Goal: Obtain resource: Download file/media

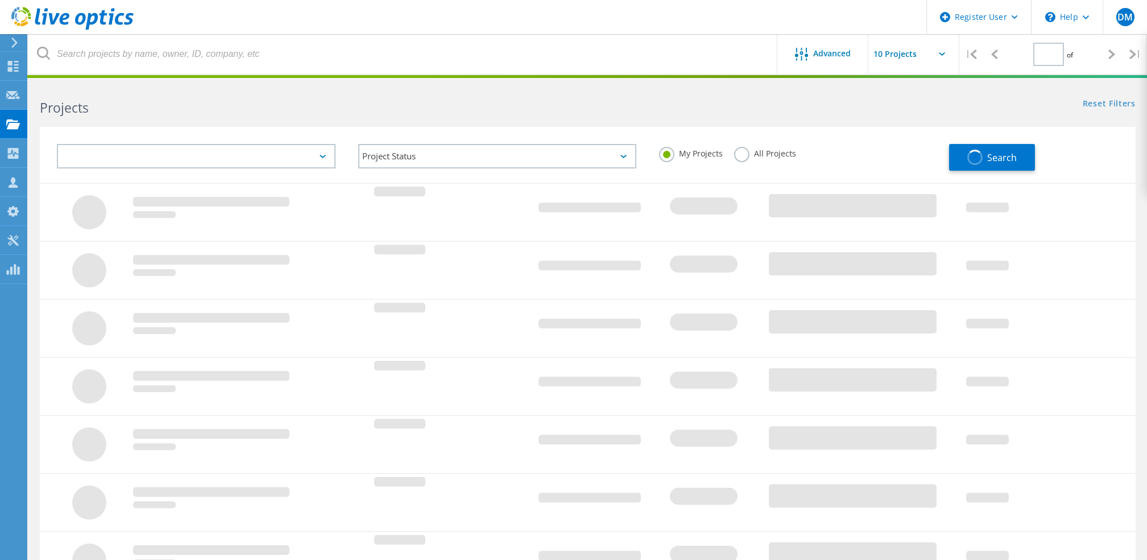
type input "1"
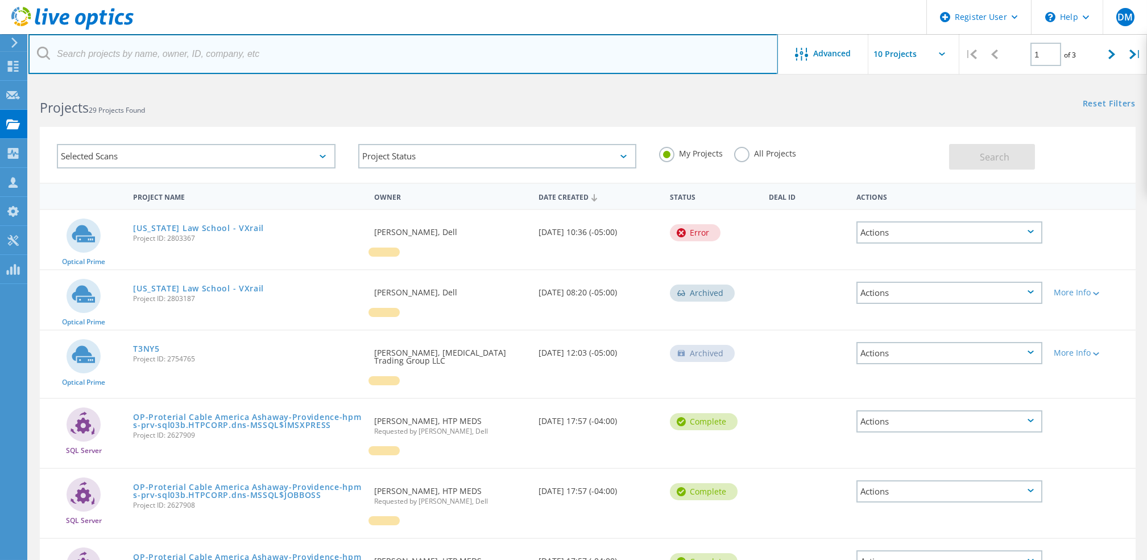
click at [237, 40] on input "text" at bounding box center [403, 54] width 750 height 40
paste input "HK197802372"
type input "HK197802372"
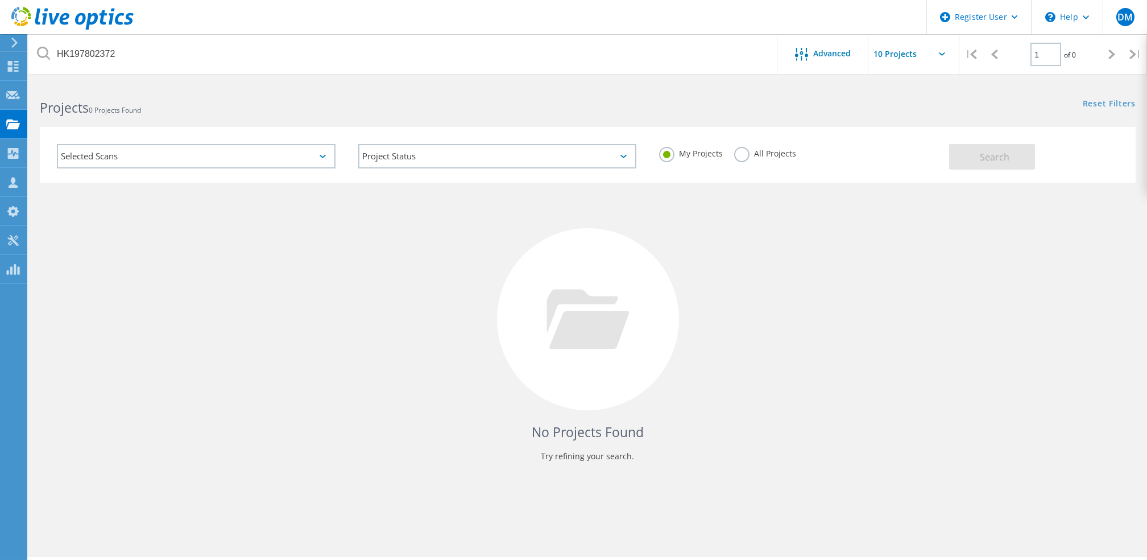
click at [742, 155] on label "All Projects" at bounding box center [765, 152] width 62 height 11
click at [0, 0] on input "All Projects" at bounding box center [0, 0] width 0 height 0
click at [974, 160] on button "Search" at bounding box center [992, 157] width 86 height 26
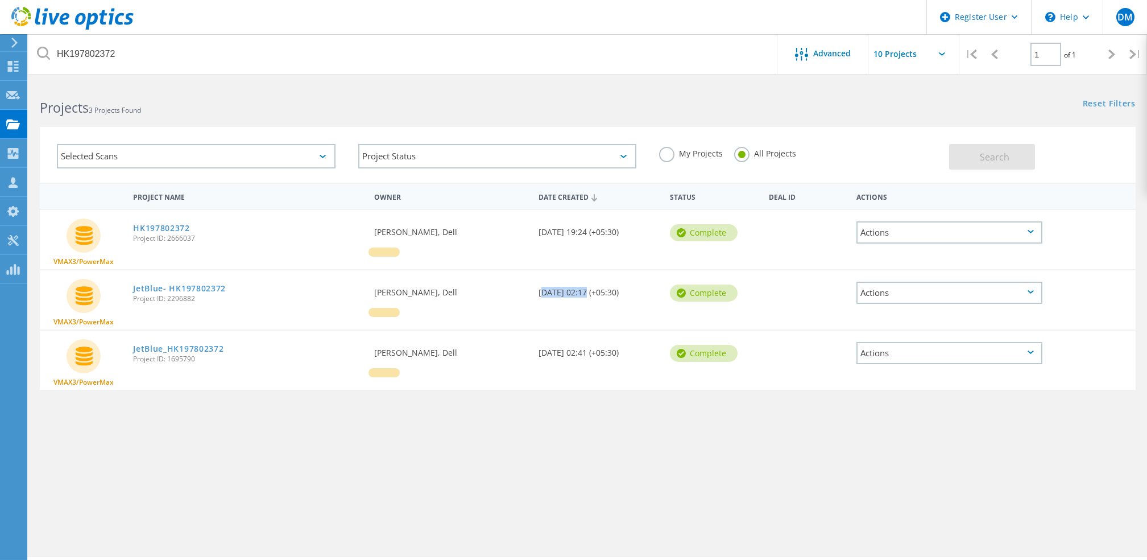
drag, startPoint x: 582, startPoint y: 291, endPoint x: 535, endPoint y: 288, distance: 47.3
click at [535, 288] on div "Date Created 10/25/2023, 02:17 (+05:30)" at bounding box center [598, 289] width 131 height 38
click at [608, 413] on div "Project Name Owner Date Created Status Deal Id Actions VMAX3/PowerMax HK1978023…" at bounding box center [588, 331] width 1096 height 296
drag, startPoint x: 584, startPoint y: 229, endPoint x: 533, endPoint y: 226, distance: 51.3
click at [533, 226] on div "Date Created 09/26/2024, 19:24 (+05:30)" at bounding box center [598, 229] width 131 height 38
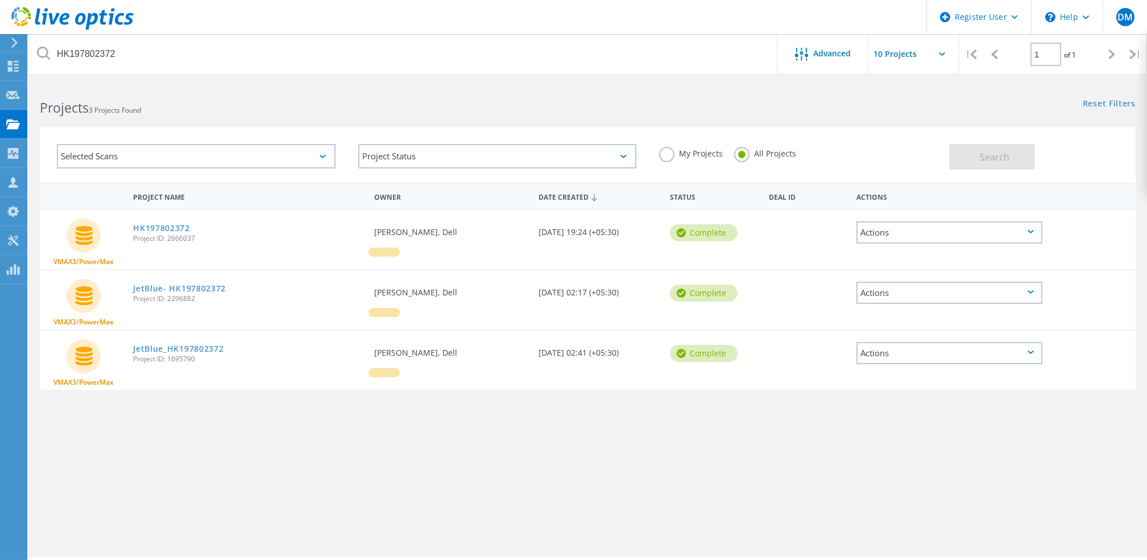
click at [553, 465] on div "Project Name Owner Date Created Status Deal Id Actions VMAX3/PowerMax HK1978023…" at bounding box center [588, 331] width 1096 height 296
click at [172, 227] on link "HK197802372" at bounding box center [161, 228] width 57 height 8
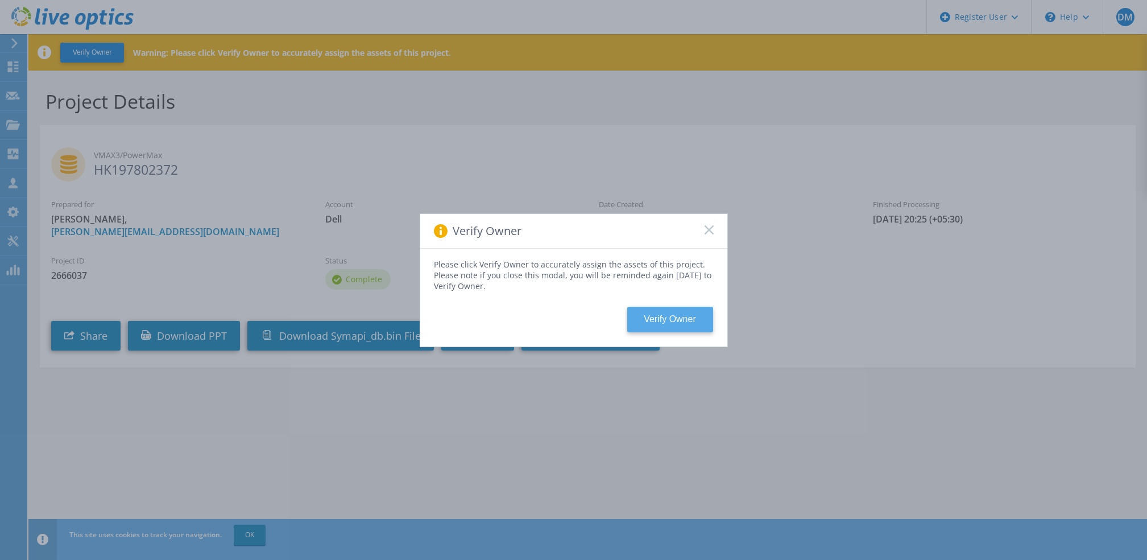
click at [680, 331] on button "Verify Owner" at bounding box center [670, 320] width 86 height 26
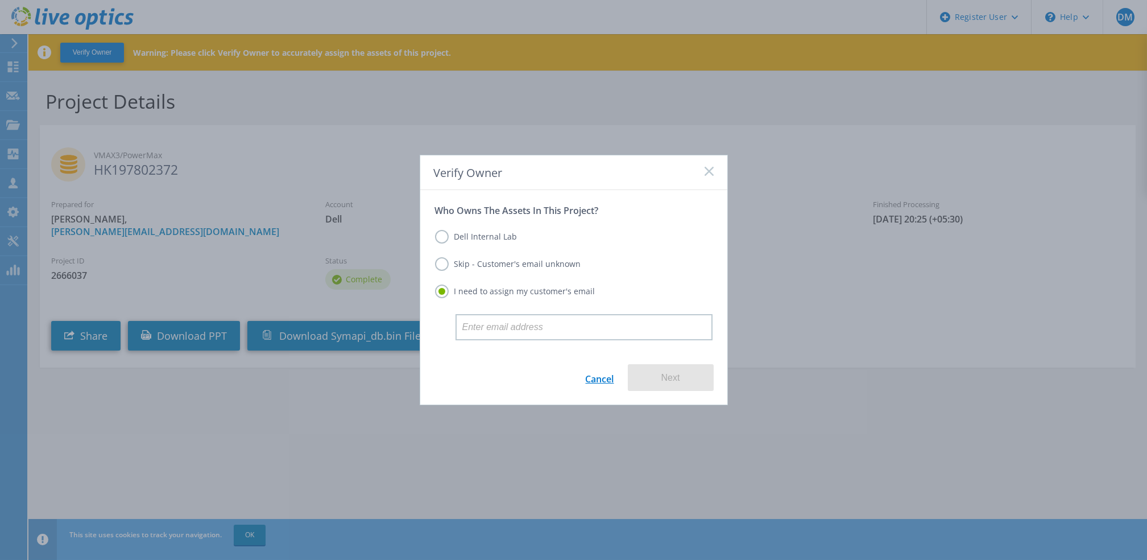
click at [592, 370] on link "Cancel" at bounding box center [600, 377] width 28 height 27
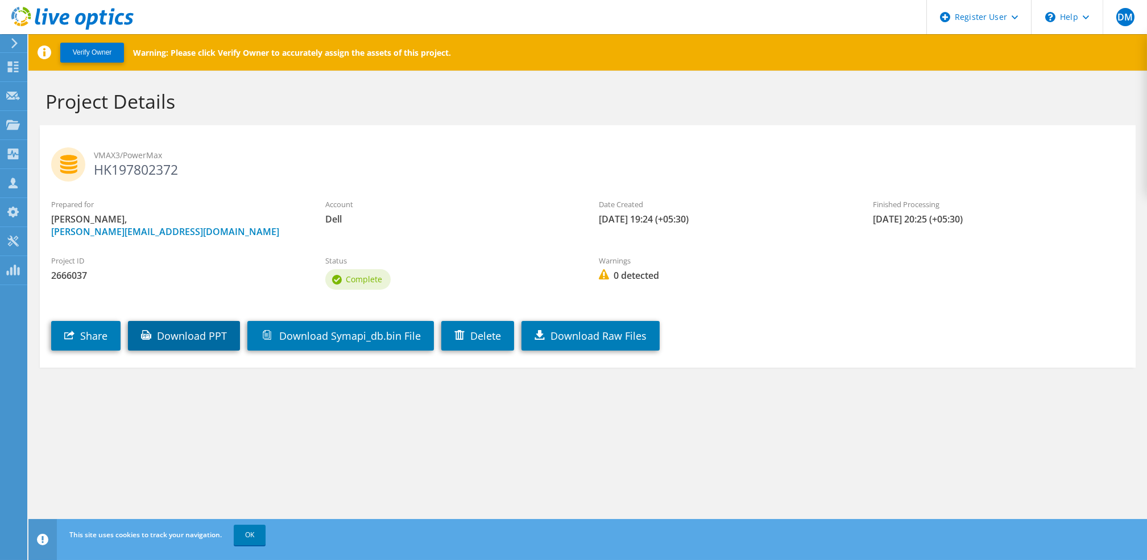
click at [185, 341] on link "Download PPT" at bounding box center [184, 336] width 112 height 30
click at [17, 119] on icon at bounding box center [13, 124] width 14 height 11
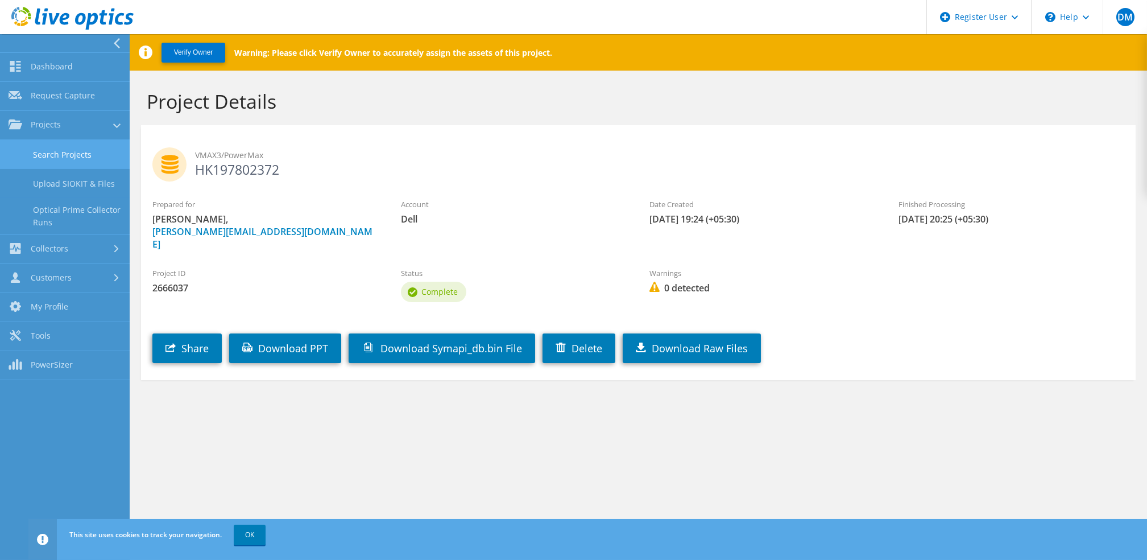
click at [68, 150] on link "Search Projects" at bounding box center [65, 154] width 130 height 29
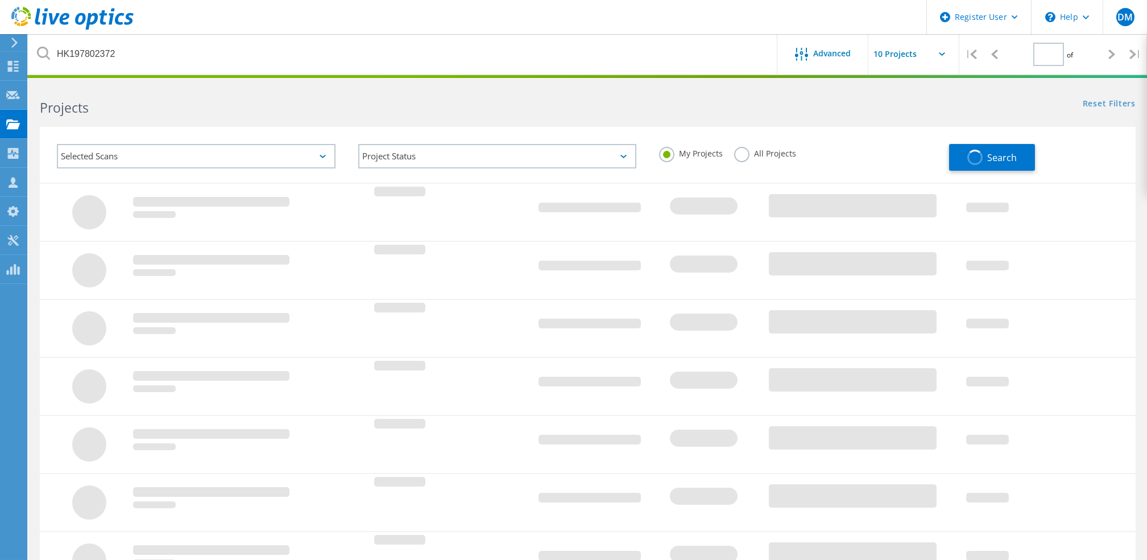
type input "1"
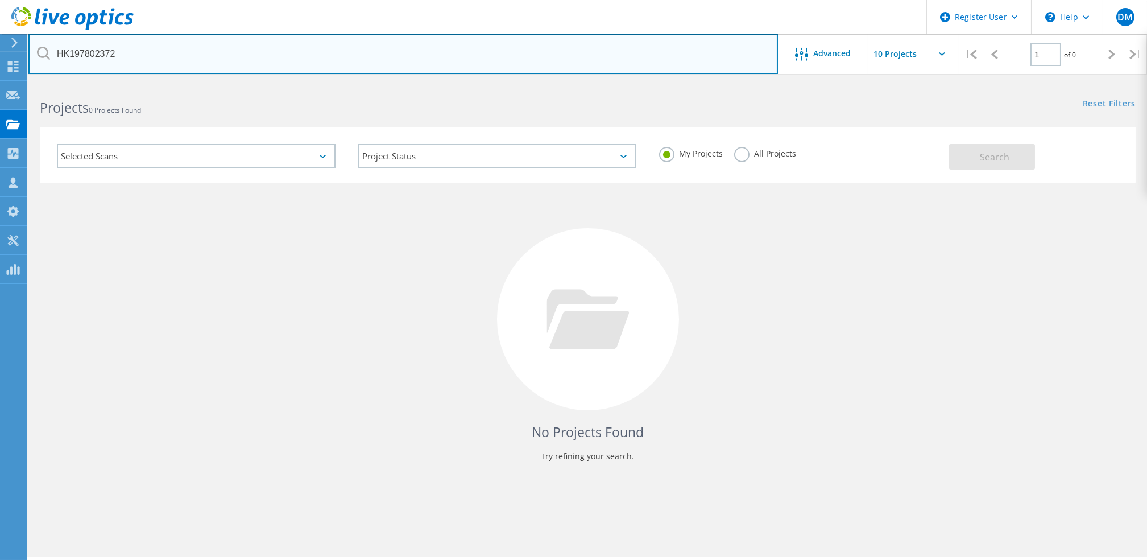
click at [189, 47] on input "HK197802372" at bounding box center [403, 54] width 750 height 40
paste input "303"
type input "HK197803032"
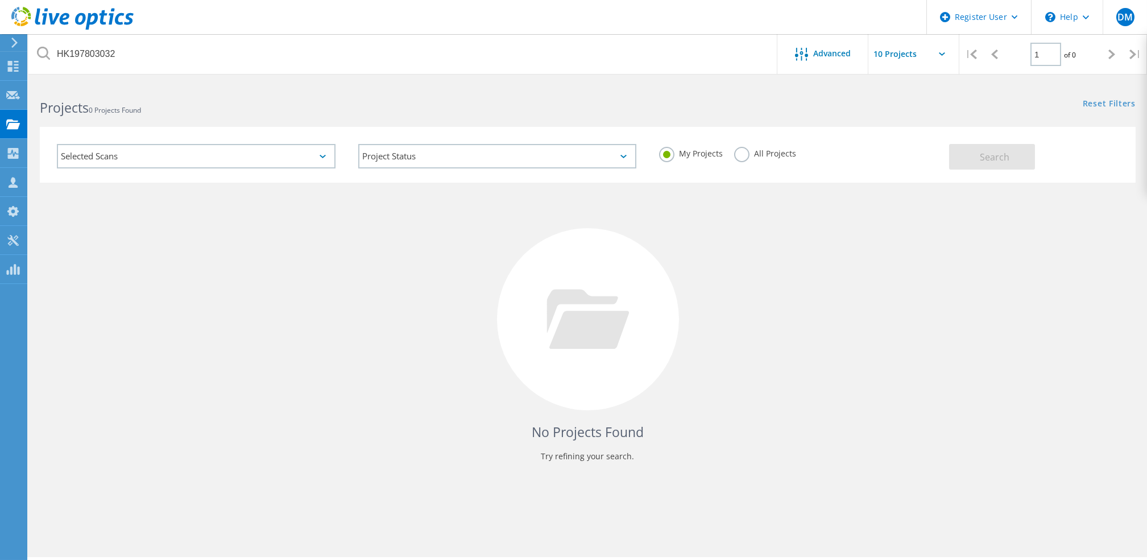
click at [739, 155] on label "All Projects" at bounding box center [765, 152] width 62 height 11
click at [0, 0] on input "All Projects" at bounding box center [0, 0] width 0 height 0
click at [980, 152] on span "Search" at bounding box center [995, 157] width 30 height 13
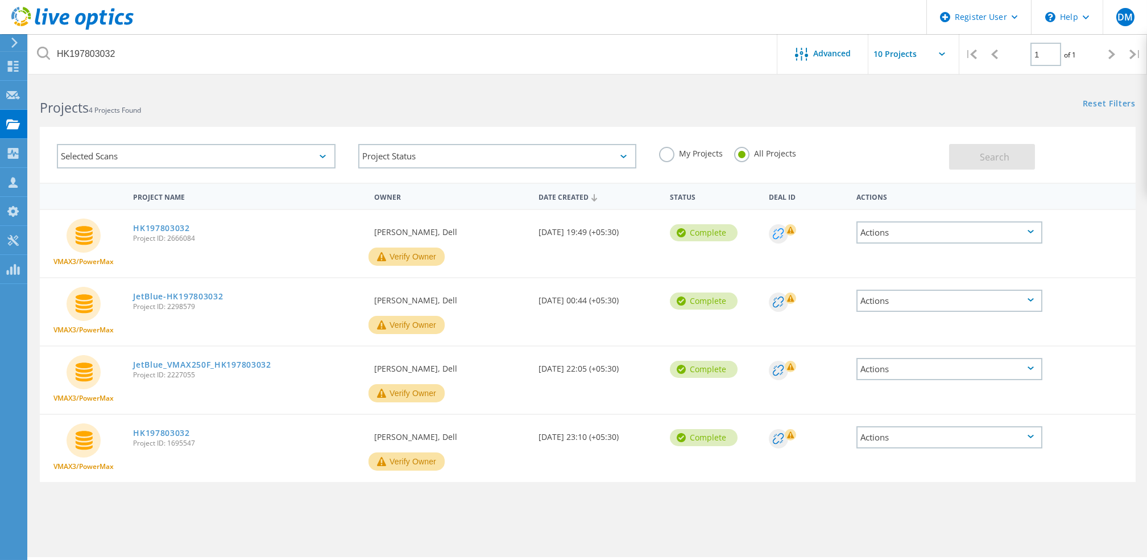
click at [781, 230] on circle at bounding box center [778, 233] width 19 height 19
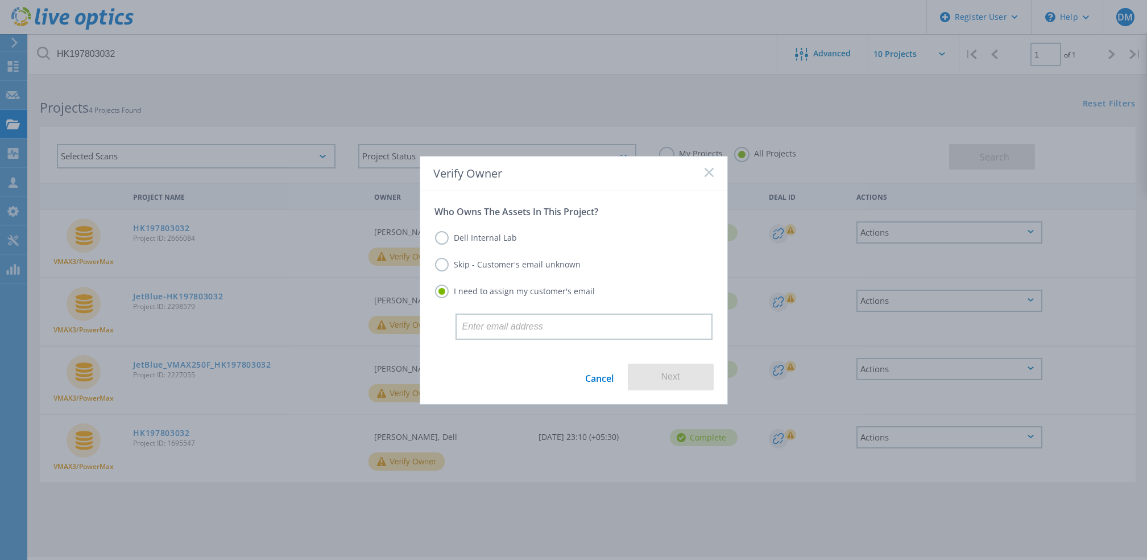
click at [705, 169] on rect at bounding box center [709, 172] width 10 height 10
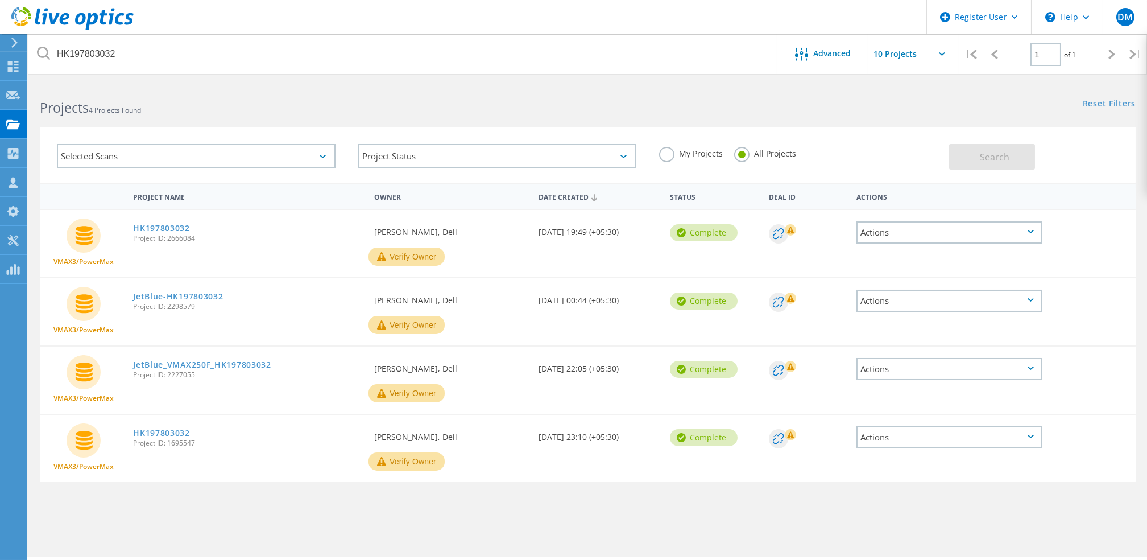
click at [151, 225] on link "HK197803032" at bounding box center [161, 228] width 57 height 8
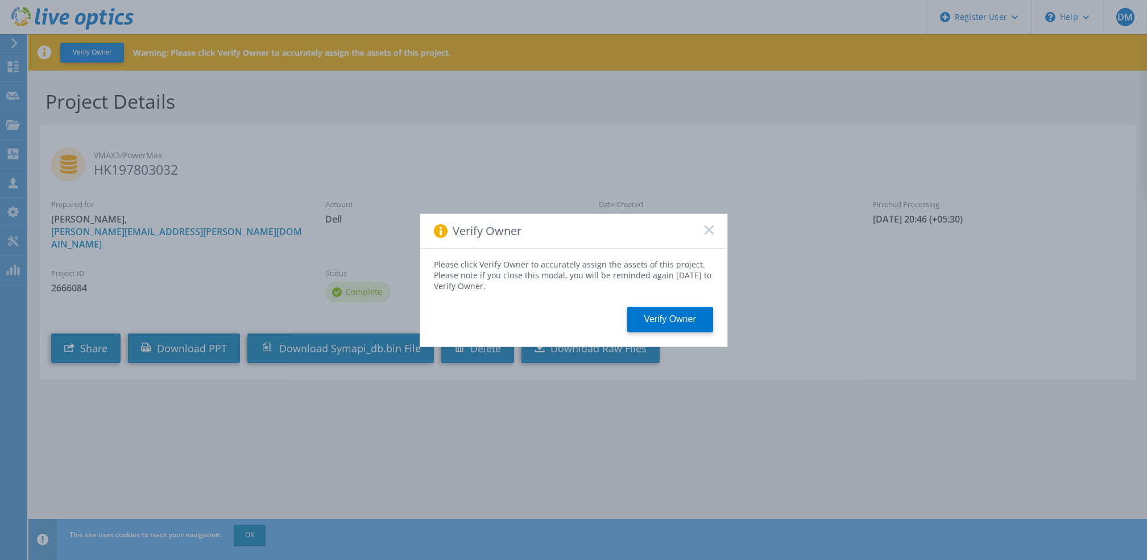
click at [712, 230] on icon at bounding box center [709, 229] width 9 height 9
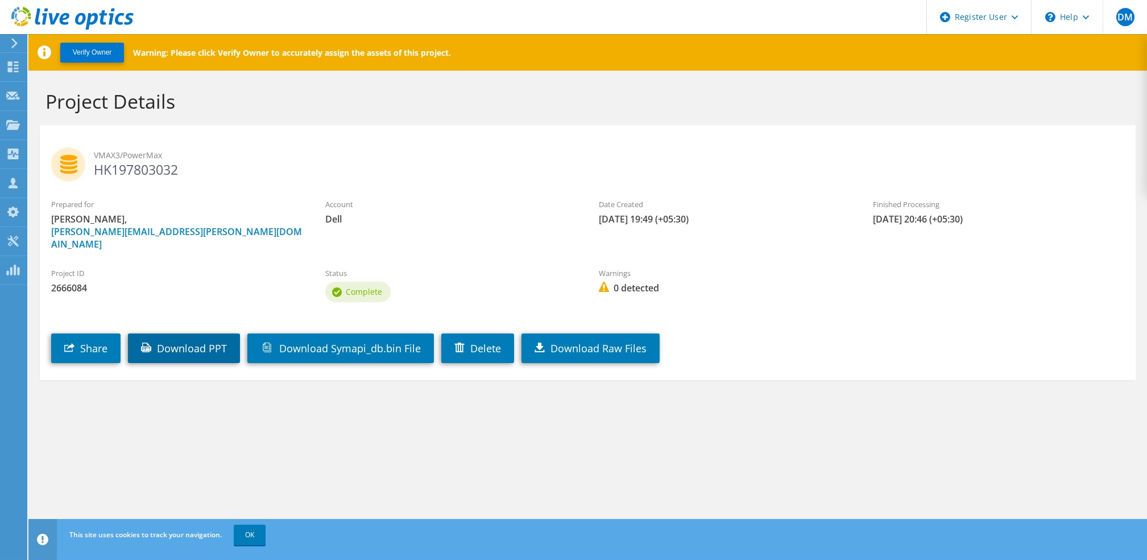
click at [201, 340] on link "Download PPT" at bounding box center [184, 348] width 112 height 30
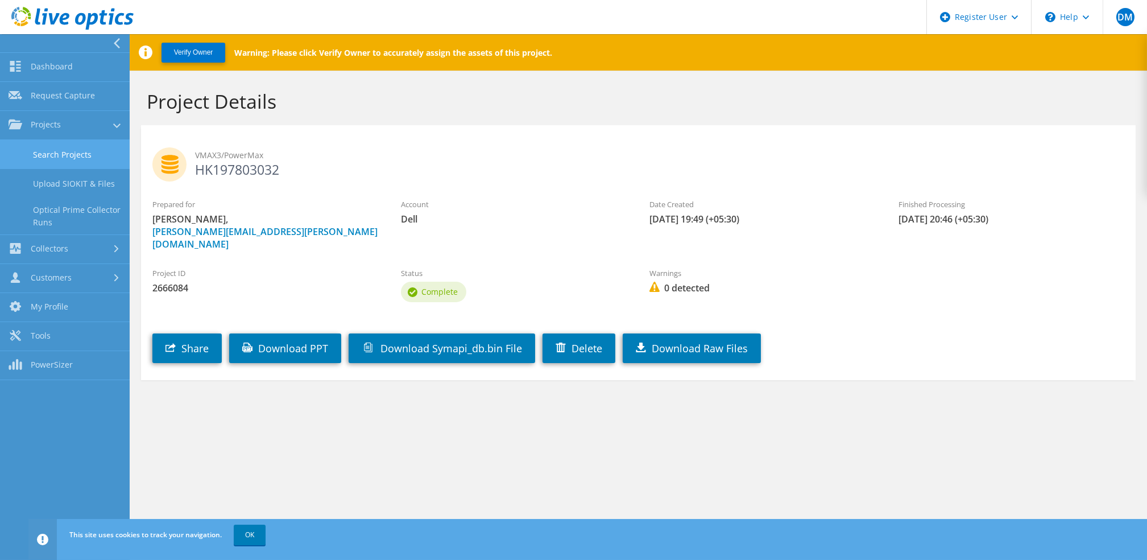
click at [71, 167] on link "Search Projects" at bounding box center [65, 154] width 130 height 29
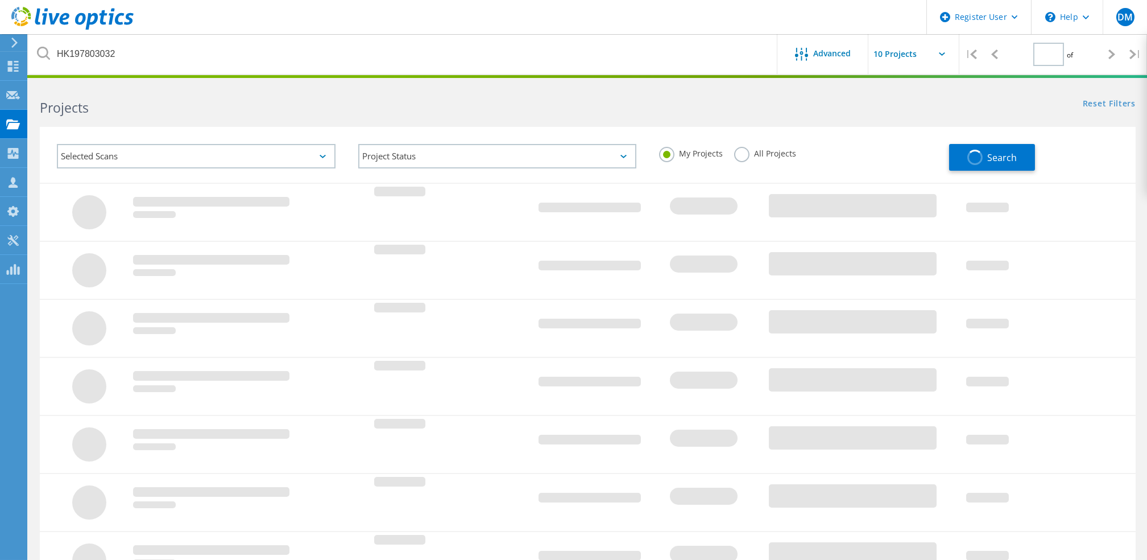
type input "1"
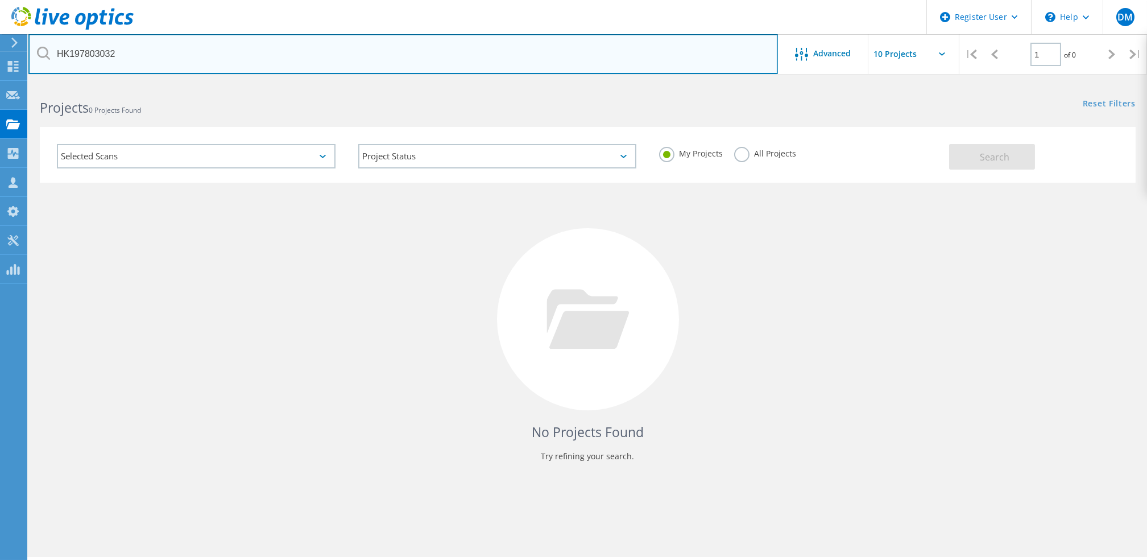
click at [279, 61] on input "HK197803032" at bounding box center [403, 54] width 750 height 40
paste input "2373"
type input "HK197802373"
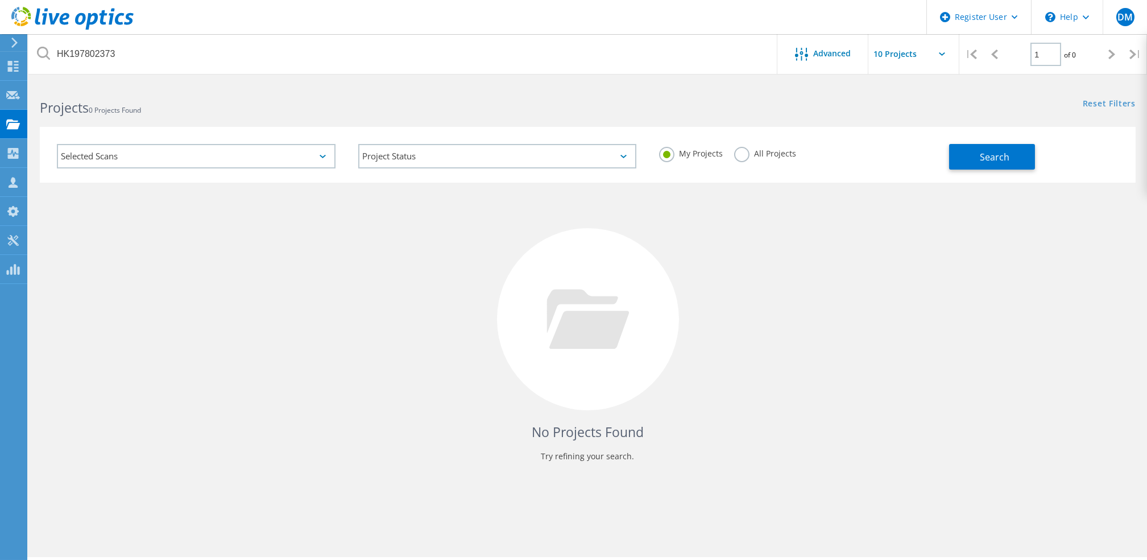
click at [749, 153] on label "All Projects" at bounding box center [765, 152] width 62 height 11
click at [0, 0] on input "All Projects" at bounding box center [0, 0] width 0 height 0
click at [976, 157] on button "Search" at bounding box center [992, 157] width 86 height 26
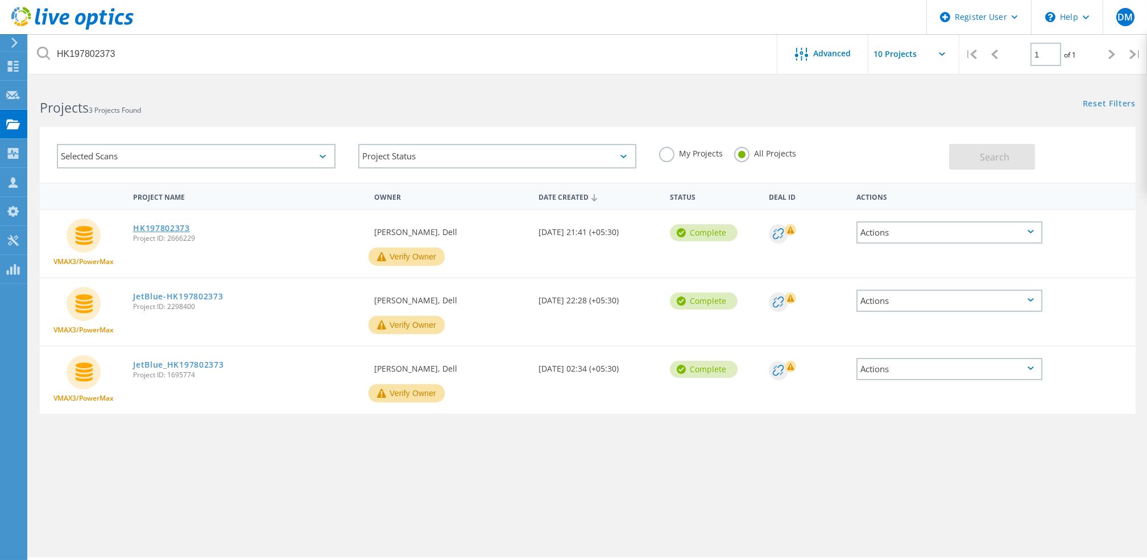
click at [159, 230] on link "HK197802373" at bounding box center [161, 228] width 57 height 8
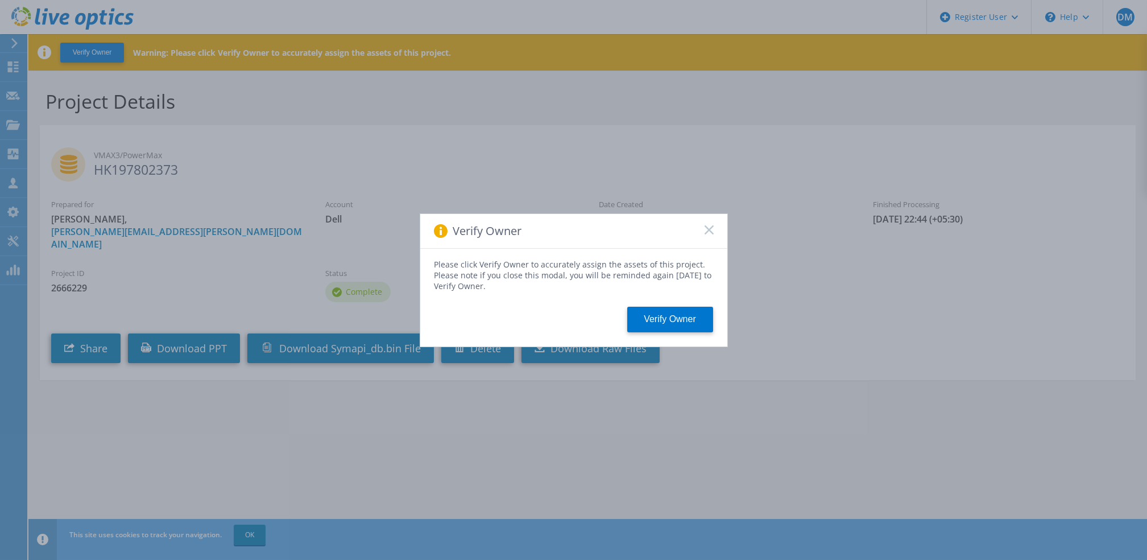
click at [706, 226] on rect at bounding box center [709, 230] width 10 height 10
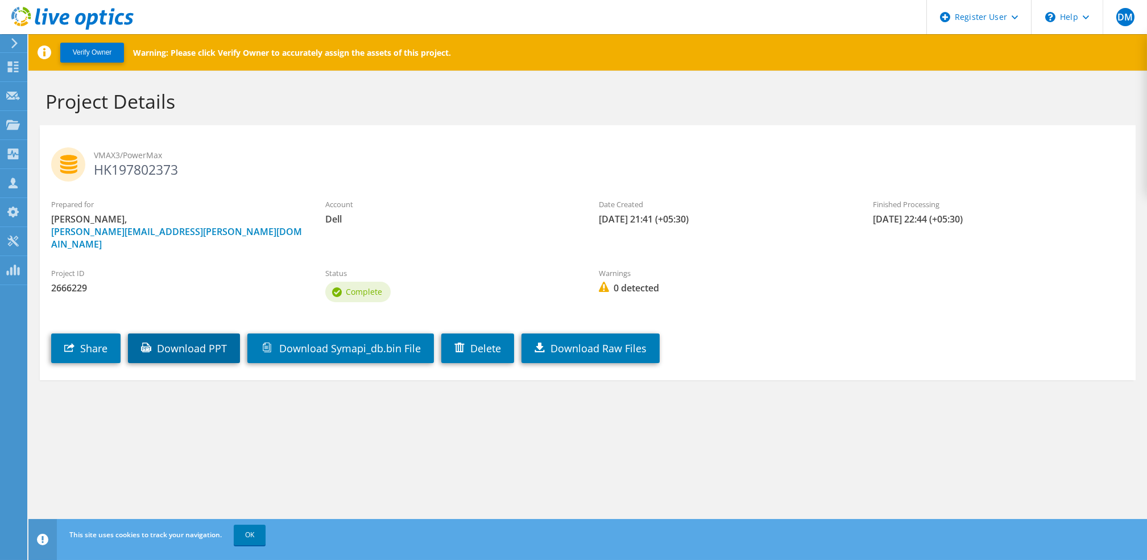
click at [188, 339] on link "Download PPT" at bounding box center [184, 348] width 112 height 30
click at [6, 123] on use at bounding box center [13, 124] width 14 height 10
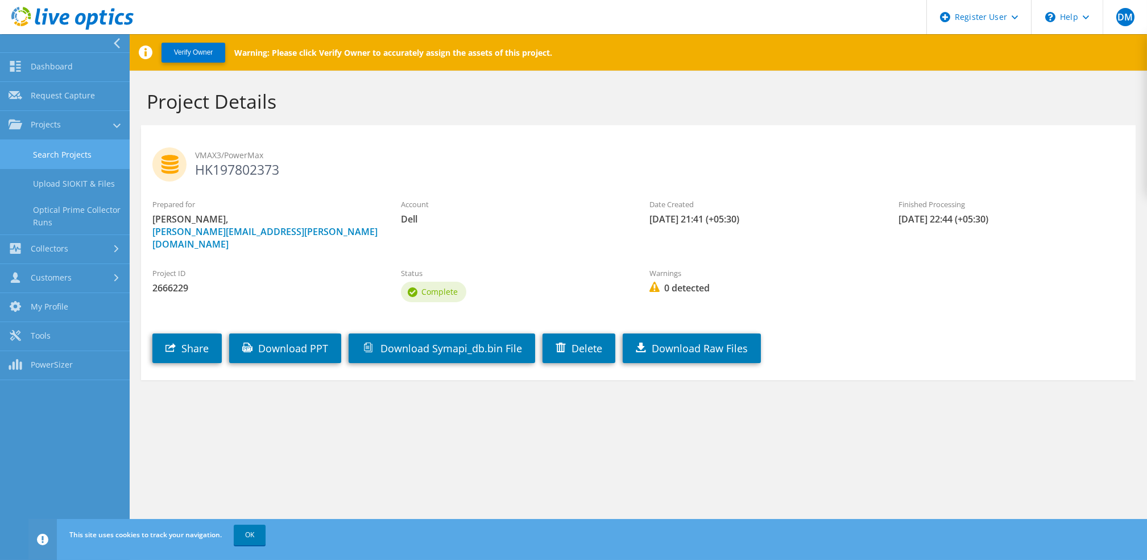
click at [76, 156] on link "Search Projects" at bounding box center [65, 154] width 130 height 29
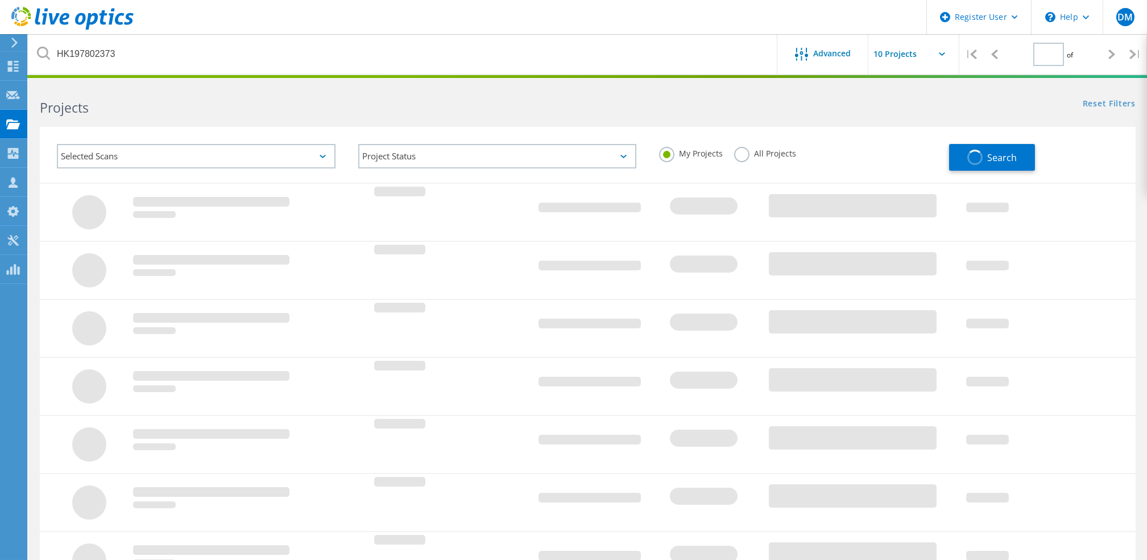
type input "1"
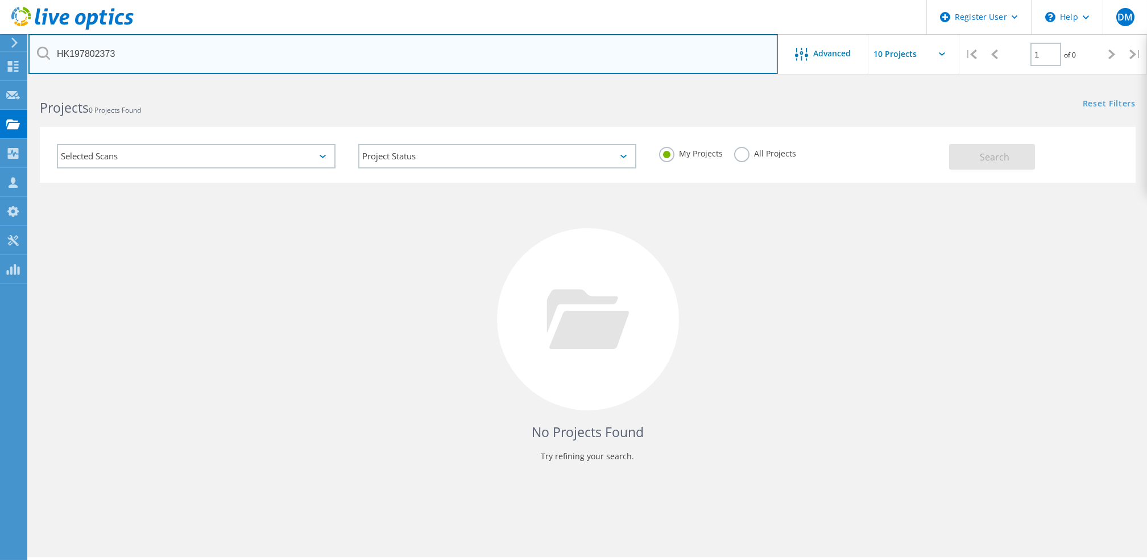
click at [300, 58] on input "HK197802373" at bounding box center [403, 54] width 750 height 40
paste input "4"
type input "HK197802374"
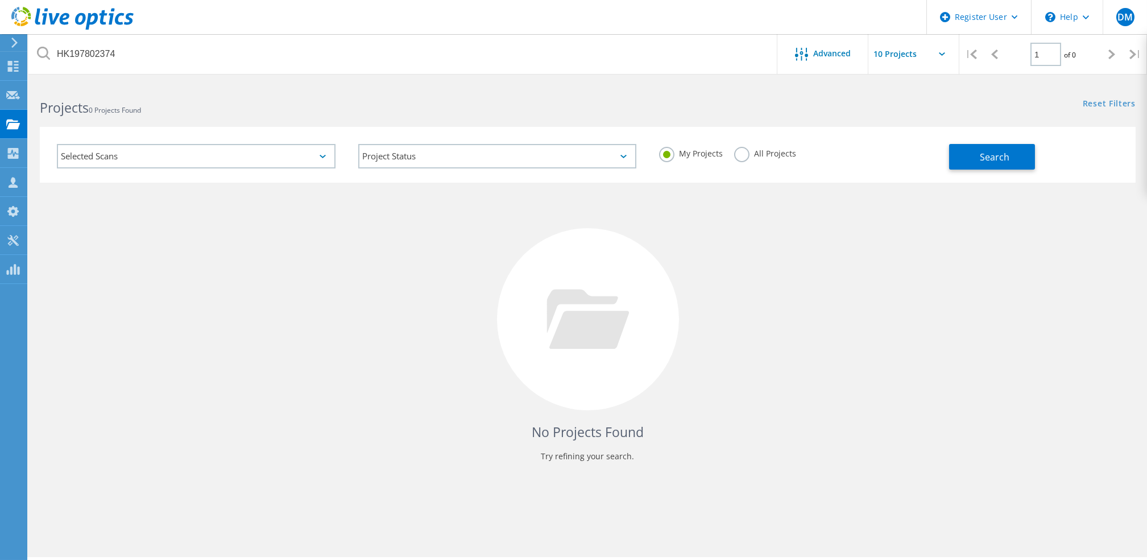
click at [753, 158] on label "All Projects" at bounding box center [765, 152] width 62 height 11
click at [0, 0] on input "All Projects" at bounding box center [0, 0] width 0 height 0
click at [975, 156] on button "Search" at bounding box center [992, 157] width 86 height 26
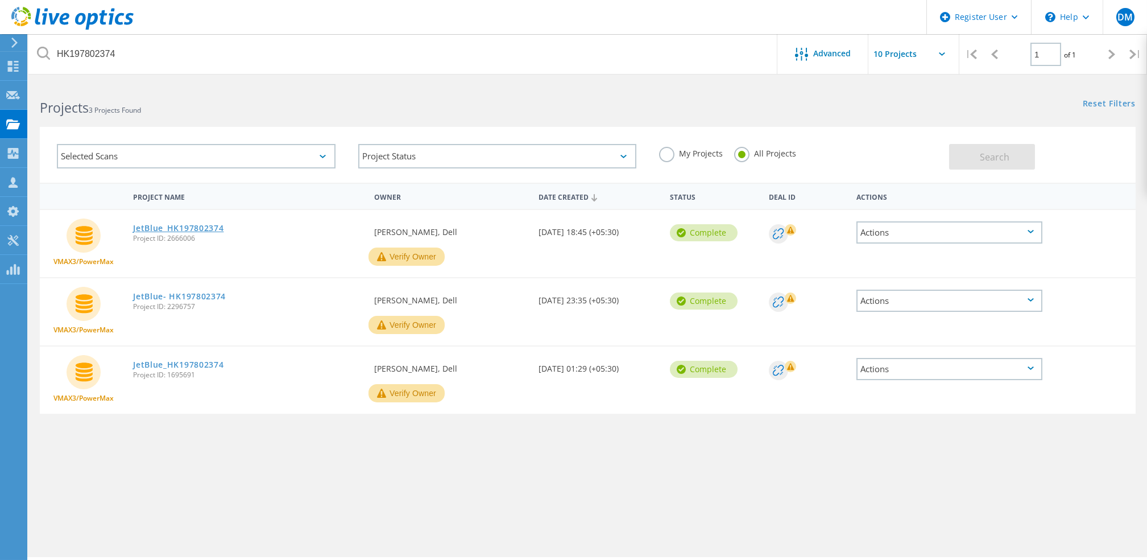
click at [213, 229] on link "JetBlue_HK197802374" at bounding box center [178, 228] width 90 height 8
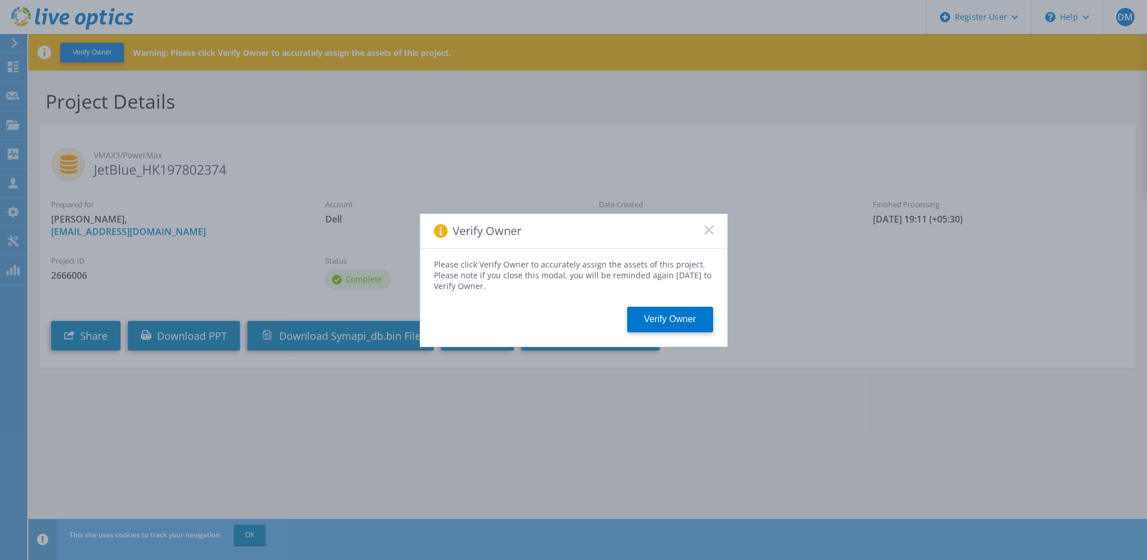
drag, startPoint x: 710, startPoint y: 240, endPoint x: 708, endPoint y: 217, distance: 22.8
click at [708, 217] on div "Verify Owner" at bounding box center [573, 231] width 307 height 35
click at [712, 236] on div "Verify Owner" at bounding box center [573, 231] width 307 height 35
click at [711, 235] on span at bounding box center [709, 230] width 9 height 11
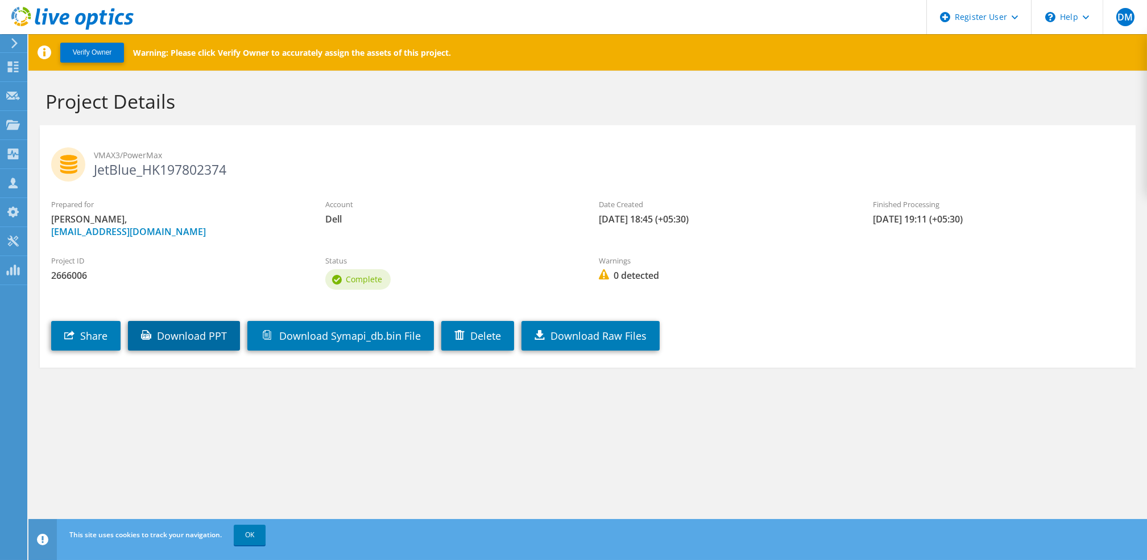
click at [206, 340] on link "Download PPT" at bounding box center [184, 336] width 112 height 30
click at [541, 387] on section "Project Details VMAX3/PowerMax JetBlue_HK197802374 Prepared for [PERSON_NAME], …" at bounding box center [587, 253] width 1119 height 365
